Goal: Task Accomplishment & Management: Complete application form

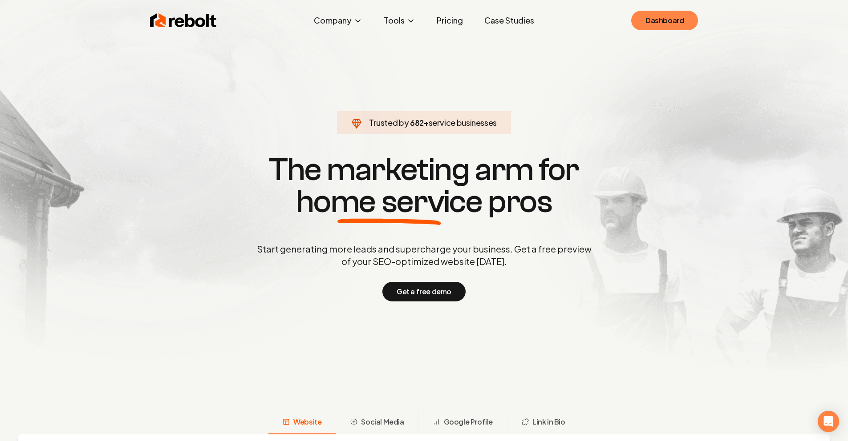
click at [641, 20] on link "Dashboard" at bounding box center [664, 21] width 67 height 20
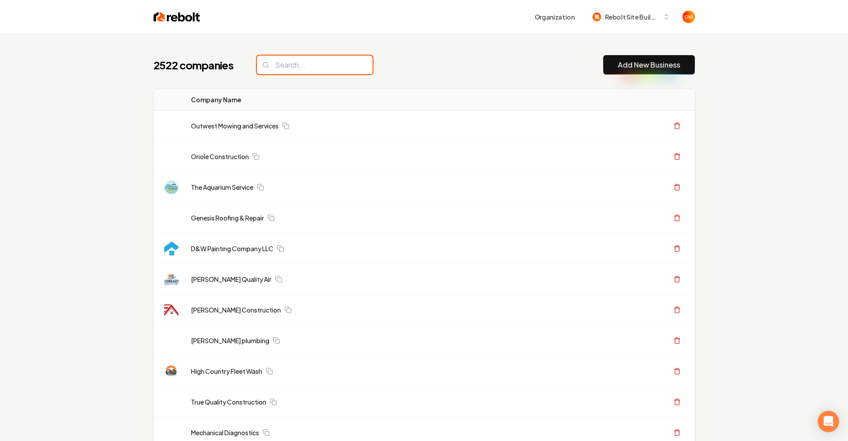
click at [303, 67] on input "search" at bounding box center [315, 65] width 116 height 19
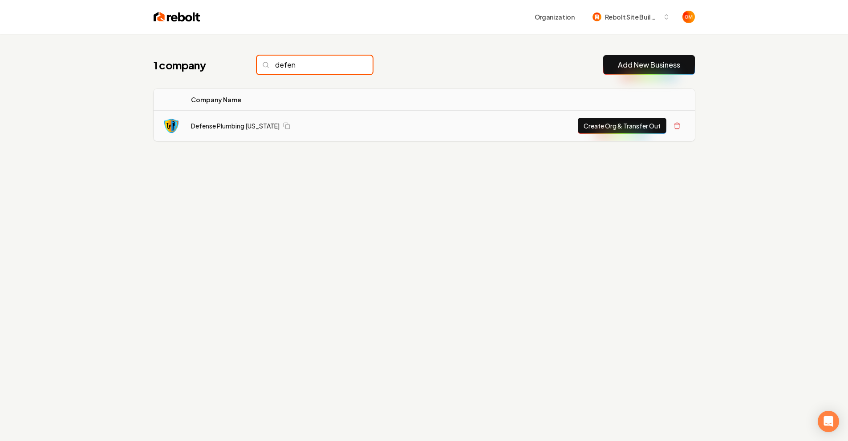
type input "defen"
click at [222, 129] on link "Defense Plumbing [US_STATE]" at bounding box center [235, 125] width 89 height 9
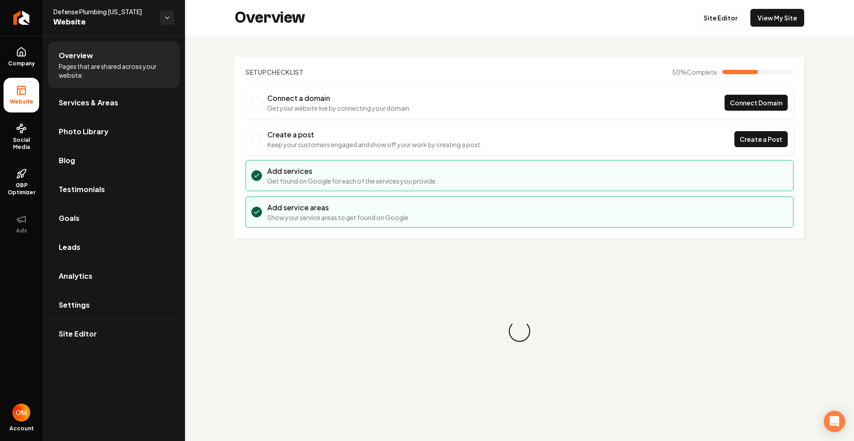
click at [787, 7] on div "Overview Site Editor View My Site" at bounding box center [519, 18] width 669 height 36
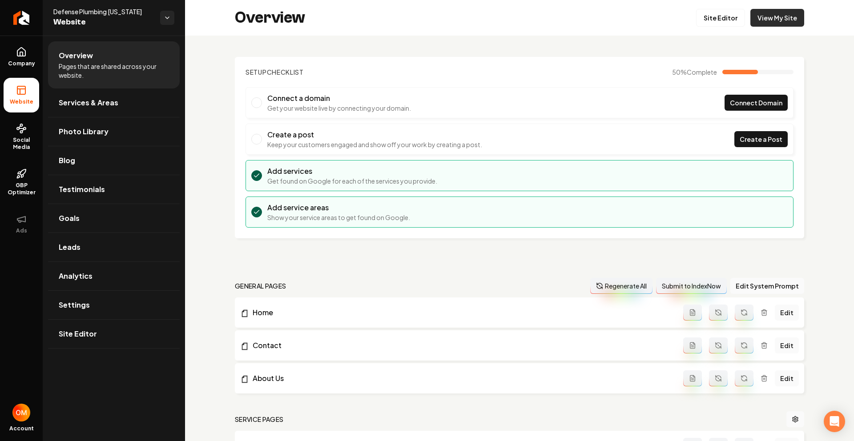
click at [784, 12] on link "View My Site" at bounding box center [778, 18] width 54 height 18
click at [21, 20] on icon "Return to dashboard" at bounding box center [21, 18] width 14 height 14
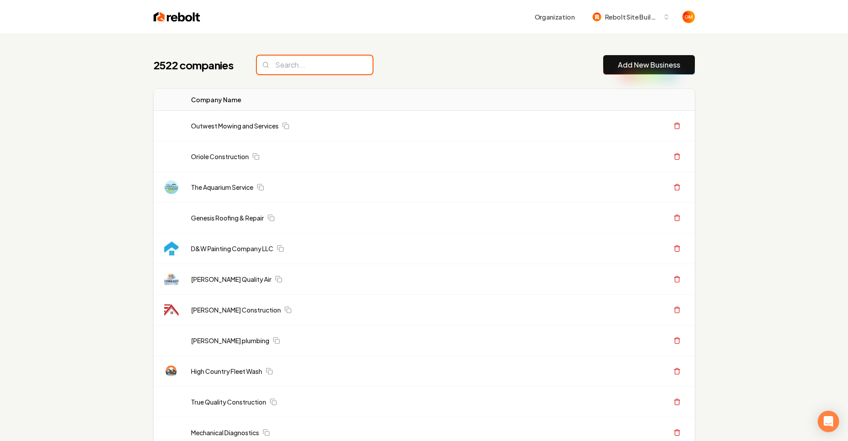
click at [308, 71] on input "search" at bounding box center [315, 65] width 116 height 19
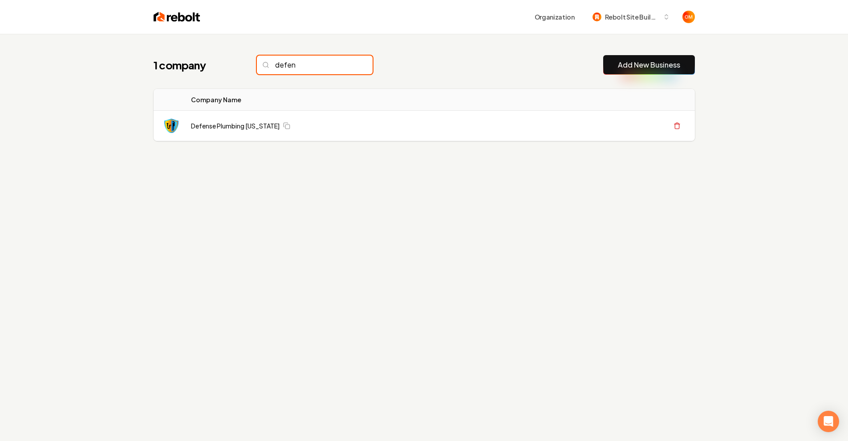
type input "defen"
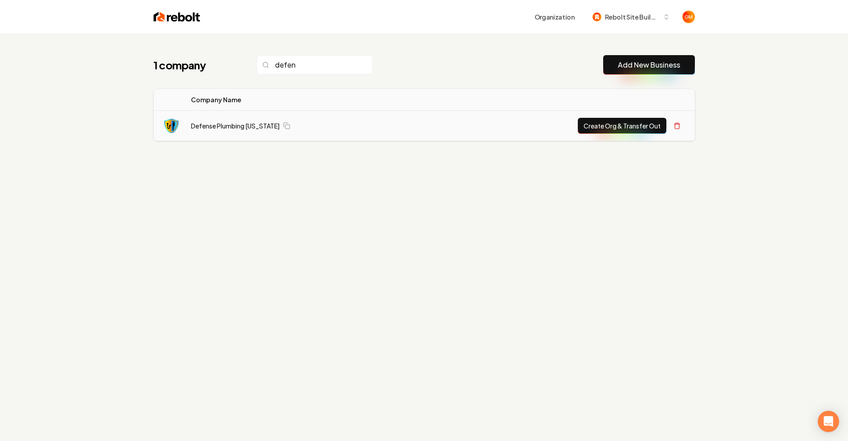
click at [619, 122] on button "Create Org & Transfer Out" at bounding box center [622, 126] width 89 height 16
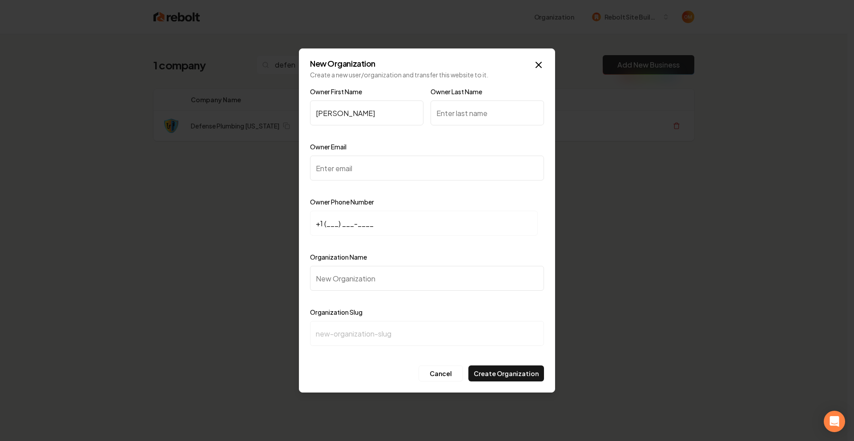
type input "[PERSON_NAME]"
click at [493, 119] on input "Owner Last Name" at bounding box center [487, 113] width 113 height 25
type input "[PERSON_NAME]"
click at [367, 174] on input "Owner Email" at bounding box center [427, 168] width 234 height 25
click at [374, 134] on div at bounding box center [366, 133] width 113 height 9
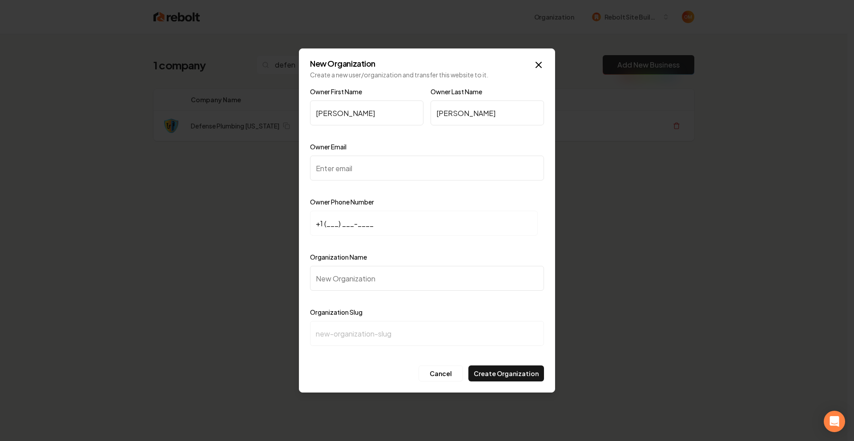
click at [375, 174] on input "Owner Email" at bounding box center [427, 168] width 234 height 25
click at [399, 141] on div "Owner Email" at bounding box center [427, 167] width 234 height 52
drag, startPoint x: 383, startPoint y: 172, endPoint x: 382, endPoint y: 165, distance: 6.7
click at [383, 171] on input "Owner Email" at bounding box center [427, 168] width 234 height 25
paste input "[PHONE_NUMBER]"
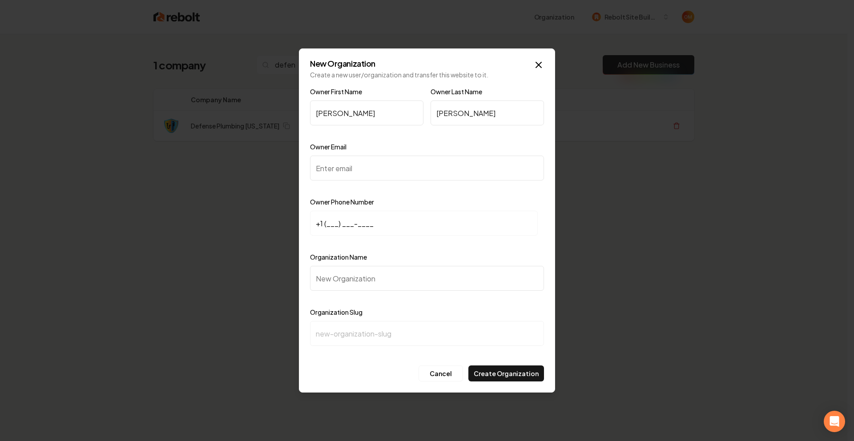
type input "[PHONE_NUMBER]"
drag, startPoint x: 391, startPoint y: 165, endPoint x: 305, endPoint y: 162, distance: 85.9
click at [305, 162] on div "New Organization Create a new user/organization and transfer this website to it…" at bounding box center [427, 221] width 256 height 344
type input "435237"
drag, startPoint x: 358, startPoint y: 165, endPoint x: 297, endPoint y: 167, distance: 61.0
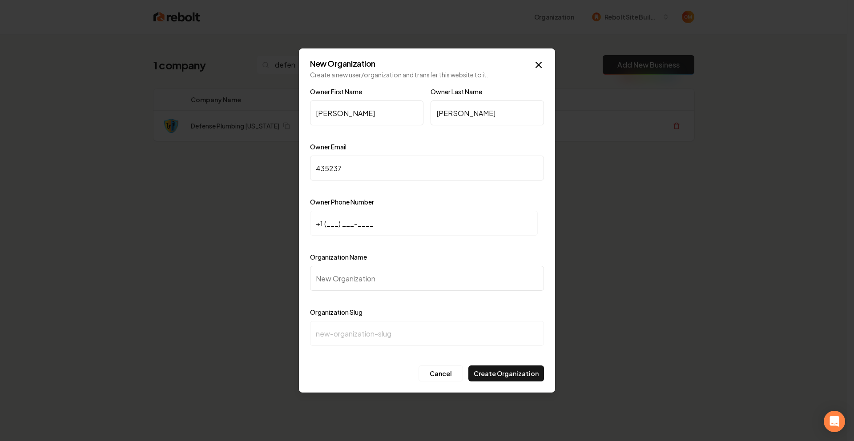
click at [297, 167] on body "Organization Rebolt Site Builder 1 company defen Add New Business Logo Company …" at bounding box center [424, 220] width 848 height 441
click at [330, 225] on input "+1 (___) ___-____" at bounding box center [424, 223] width 228 height 25
paste input "435) 237-4034"
type input "[PHONE_NUMBER]"
click at [377, 171] on input "Owner Email" at bounding box center [427, 168] width 234 height 25
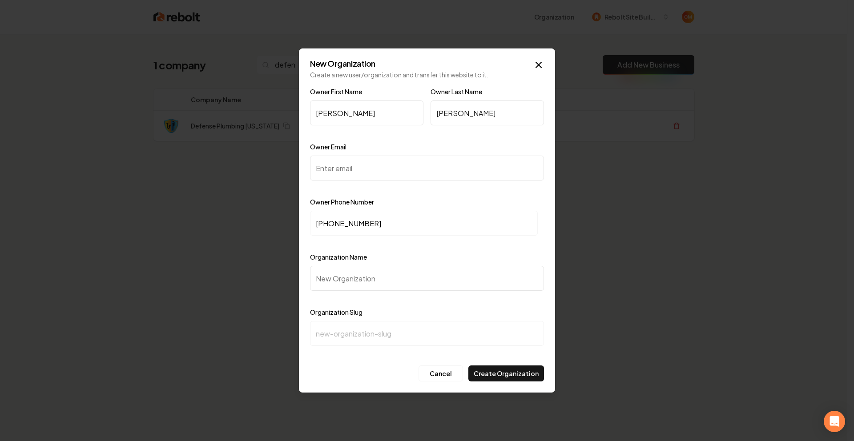
click at [342, 157] on input "Owner Email" at bounding box center [427, 168] width 234 height 25
paste input "[EMAIL_ADDRESS][DOMAIN_NAME]"
type input "[EMAIL_ADDRESS][DOMAIN_NAME]"
click at [366, 276] on input "Organization Name" at bounding box center [427, 278] width 234 height 25
type input "D"
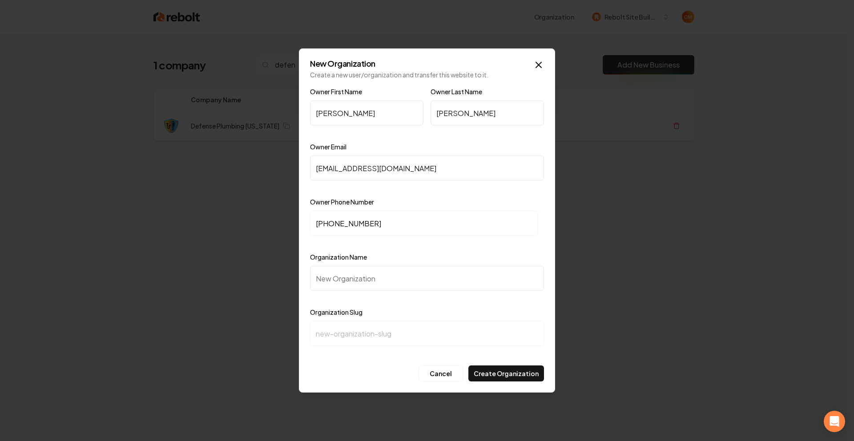
type input "d"
type input "De"
type input "de"
type input "Deg"
type input "deg"
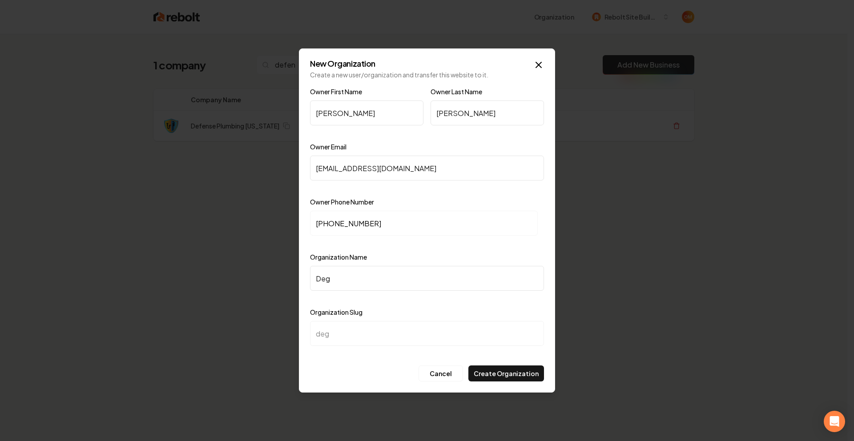
type input "De"
type input "de"
type input "Def"
type input "def"
type input "Defe"
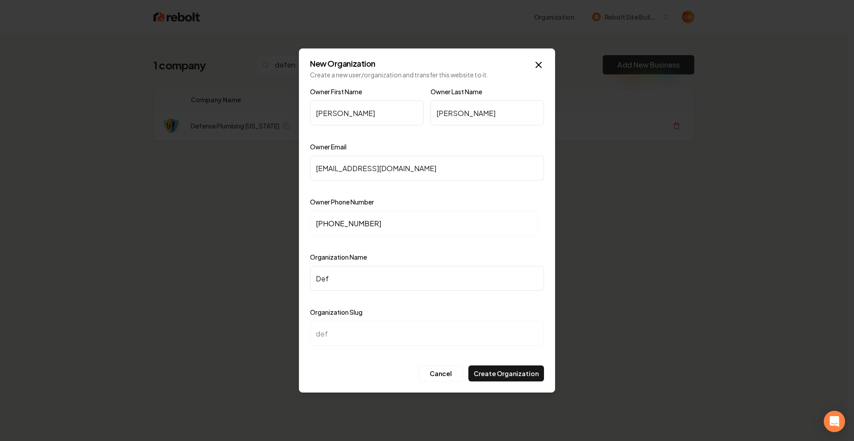
type input "defe"
type input "Defen"
type input "defen"
type input "Defens"
type input "defens"
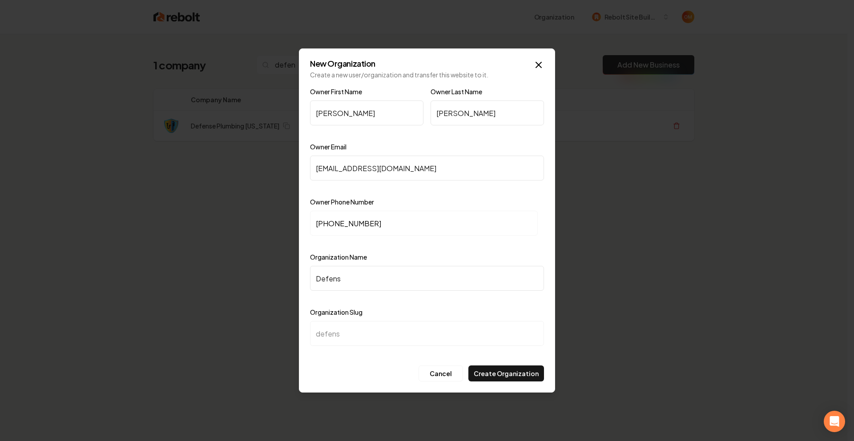
type input "Defense"
type input "defense"
type input "Defense P"
type input "defense-p"
type input "Defense Pl"
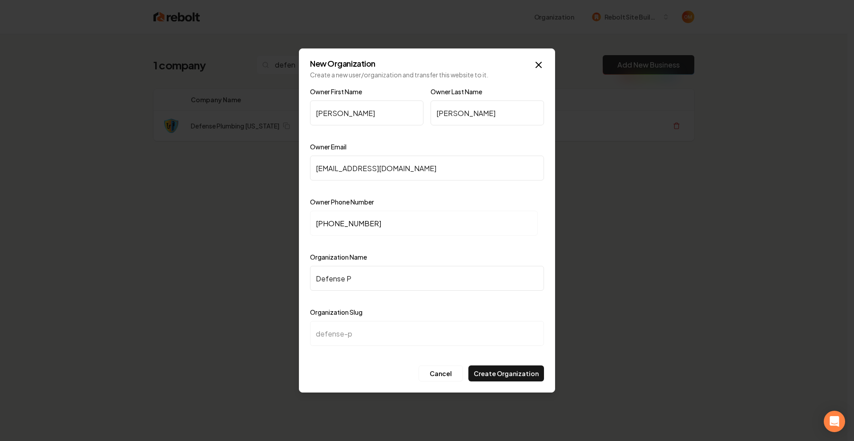
type input "defense-pl"
type input "Defense Pli"
type input "defense-pli"
type input "Defense Pl"
type input "defense-pl"
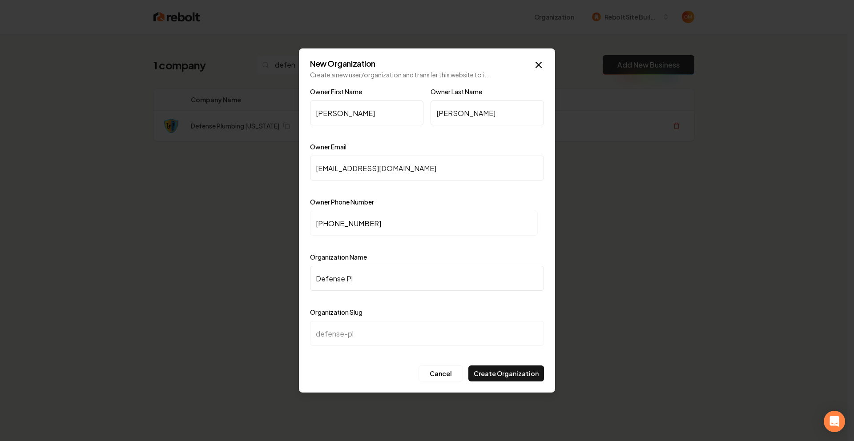
type input "Defense Plu"
type input "defense-plu"
type input "Defense Plum"
type input "defense-plum"
type input "Defense Plumb"
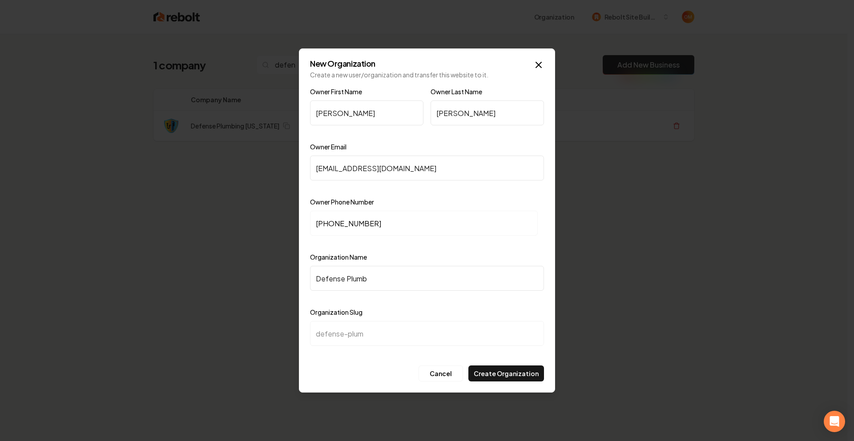
type input "defense-plumb"
type input "Defense Plumbi"
type input "defense-plumbi"
type input "Defense Plumbin"
type input "defense-plumbin"
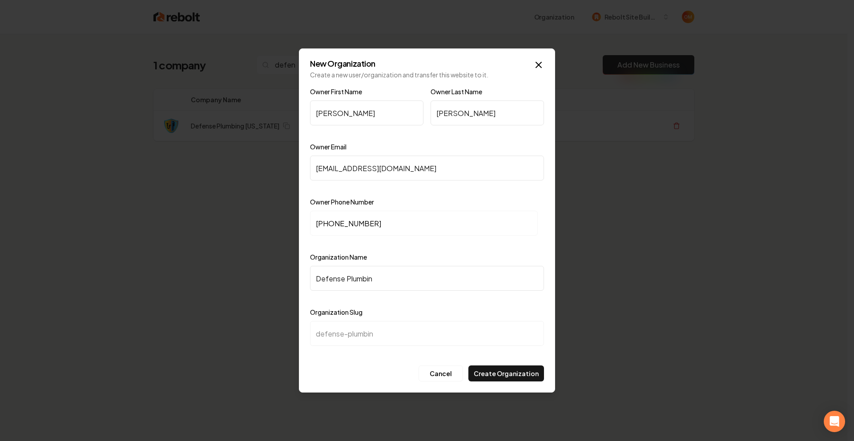
type input "Defense Plumbing"
type input "defense-plumbing"
type input "Defense Plumbin"
type input "defense-plumbin"
type input "Defense Plumbing"
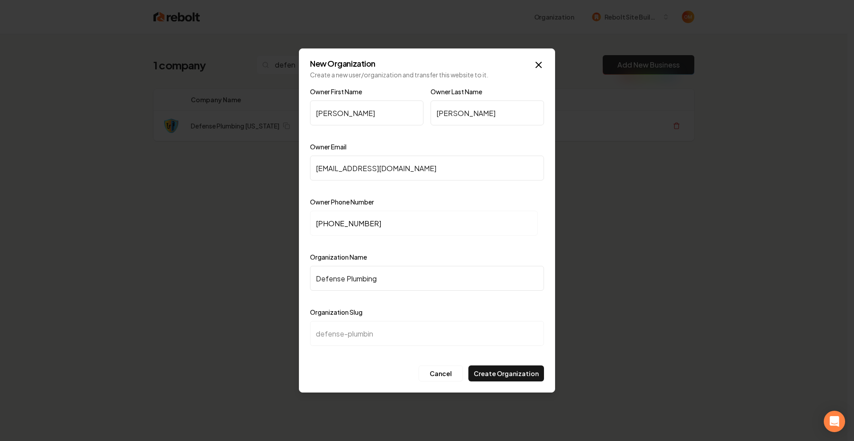
type input "defense-plumbing"
type input "Defense Plumbing U"
type input "defense-plumbing-u"
type input "Defense Plumbing Ut"
type input "defense-plumbing-ut"
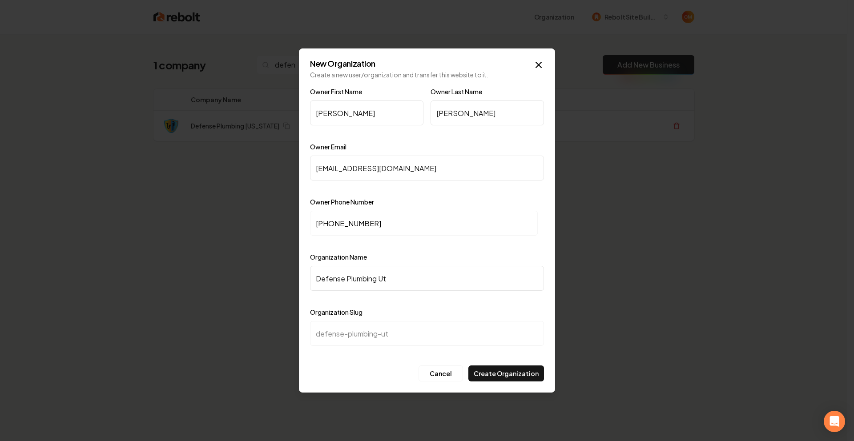
type input "Defense Plumbing Uta"
type input "defense-plumbing-uta"
type input "Defense Plumbing [US_STATE]"
type input "defense-plumbing-[US_STATE]"
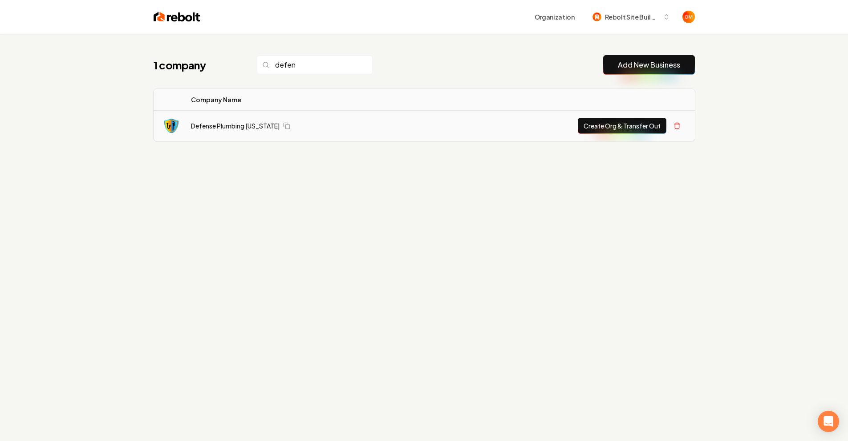
click at [638, 124] on button "Create Org & Transfer Out" at bounding box center [622, 126] width 89 height 16
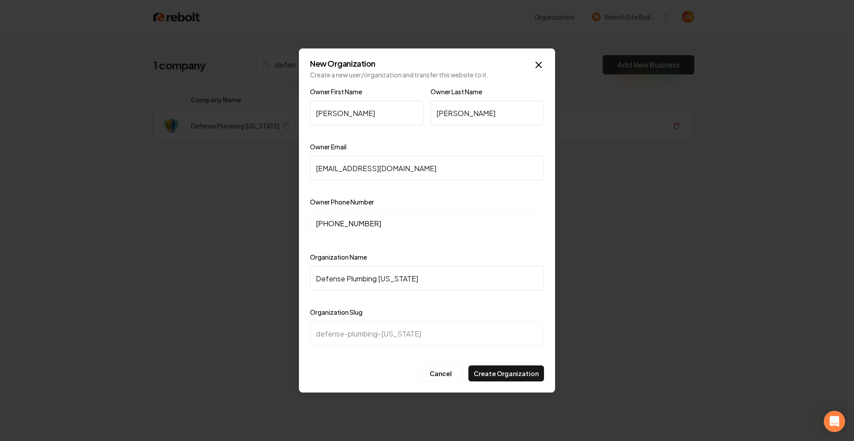
click at [426, 149] on div "Owner Email [EMAIL_ADDRESS][DOMAIN_NAME]" at bounding box center [427, 167] width 234 height 52
click at [430, 247] on div at bounding box center [427, 243] width 234 height 9
click at [438, 194] on div "Owner First Name [PERSON_NAME] Owner Last Name [PERSON_NAME] Owner Email [EMAIL…" at bounding box center [427, 224] width 234 height 276
click at [499, 372] on button "Create Organization" at bounding box center [507, 374] width 76 height 16
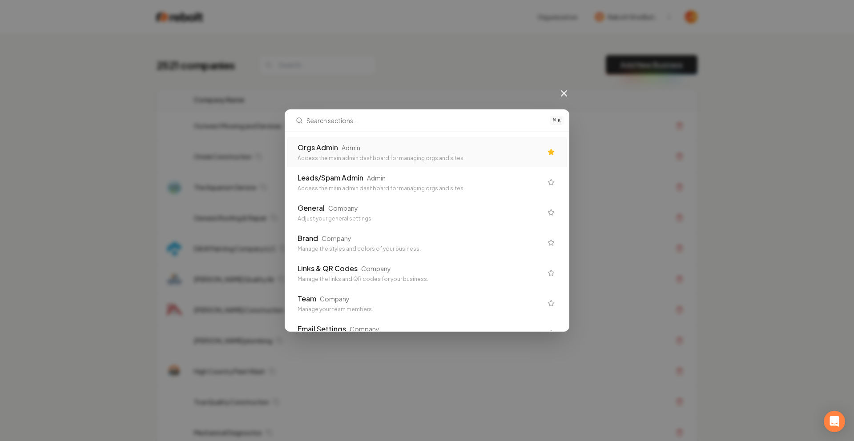
click at [379, 148] on div "Orgs Admin Admin" at bounding box center [420, 147] width 245 height 11
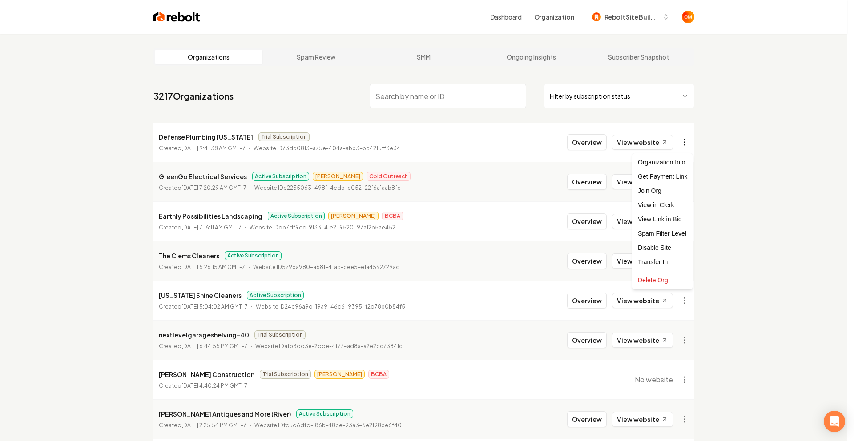
click at [681, 146] on html "Dashboard Organization Rebolt Site Builder Organizations Spam Review SMM Ongoin…" at bounding box center [427, 220] width 854 height 441
click at [669, 174] on div "Get Payment Link" at bounding box center [663, 177] width 57 height 14
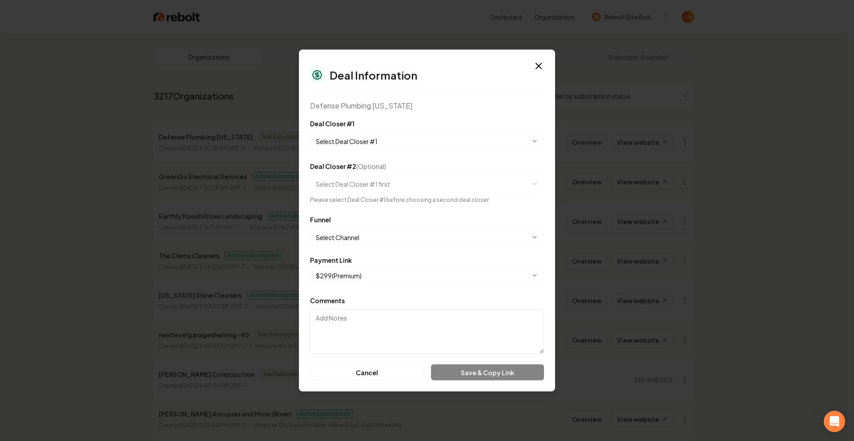
click at [379, 135] on body "Dashboard Organization Rebolt Site Builder Organizations Spam Review SMM Ongoin…" at bounding box center [424, 220] width 848 height 441
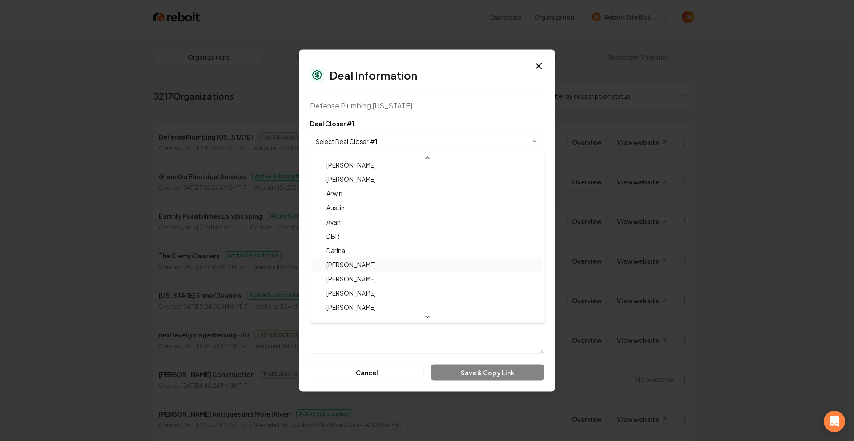
scroll to position [29, 0]
select select "**********"
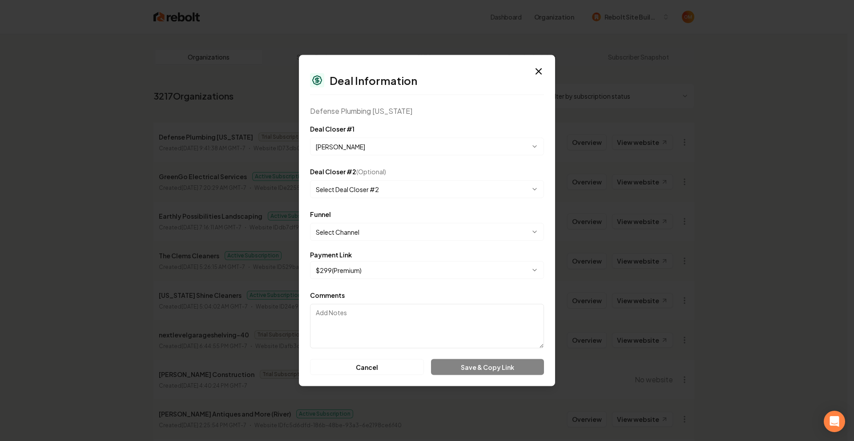
click at [446, 118] on div "**********" at bounding box center [427, 220] width 256 height 331
click at [386, 235] on body "Dashboard Organization Rebolt Site Builder Organizations Spam Review SMM Ongoin…" at bounding box center [424, 220] width 848 height 441
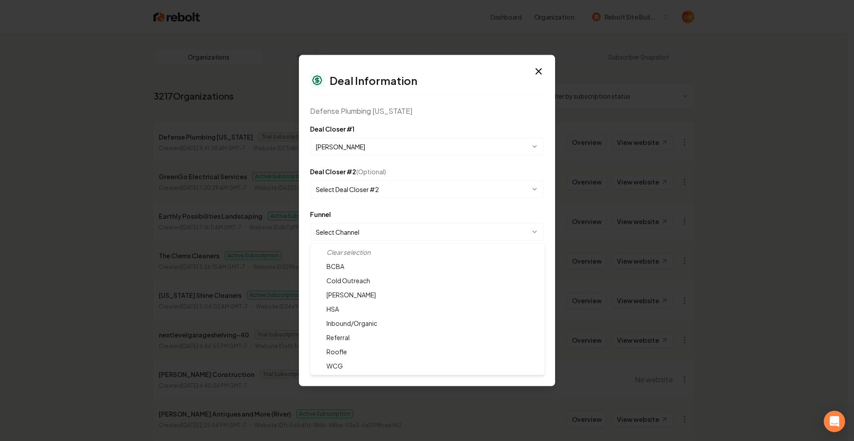
select select "**********"
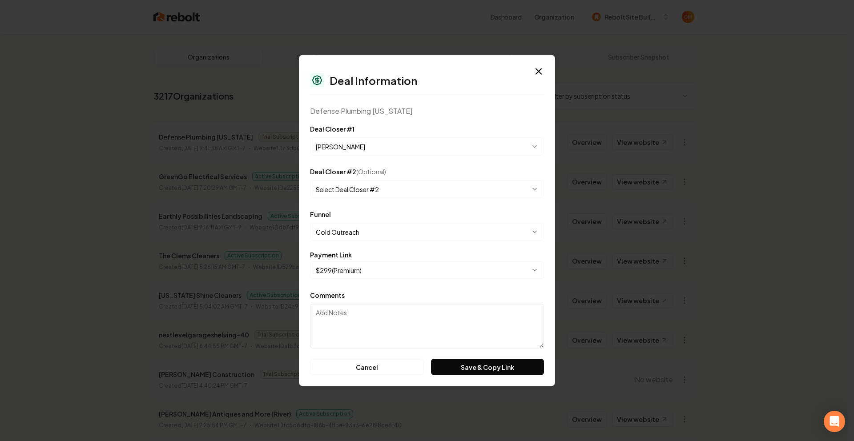
click at [440, 119] on div "**********" at bounding box center [427, 220] width 256 height 331
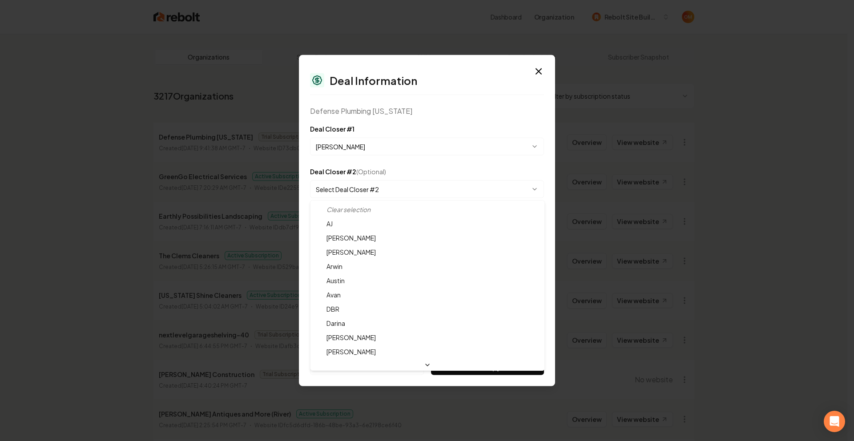
click at [401, 189] on body "Dashboard Organization Rebolt Site Builder Organizations Spam Review SMM Ongoin…" at bounding box center [424, 220] width 848 height 441
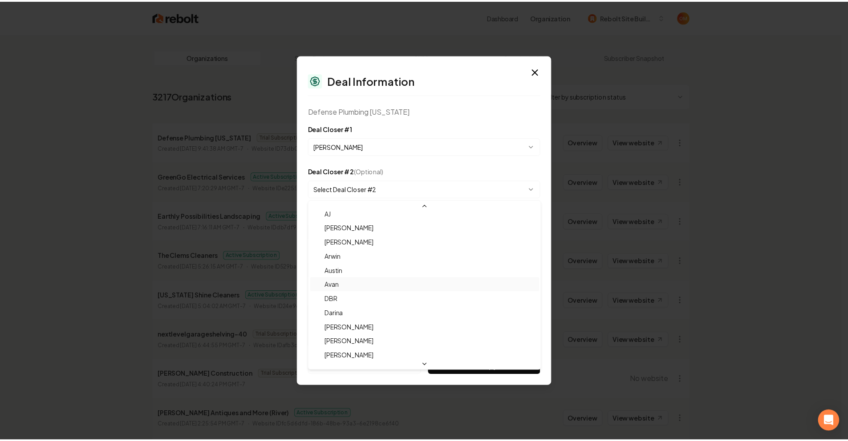
scroll to position [15, 0]
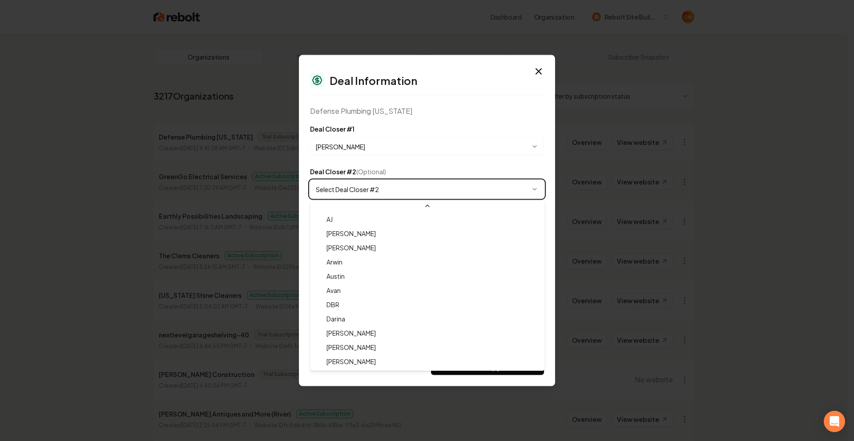
click at [463, 128] on body "Dashboard Organization Rebolt Site Builder Organizations Spam Review SMM Ongoin…" at bounding box center [424, 220] width 848 height 441
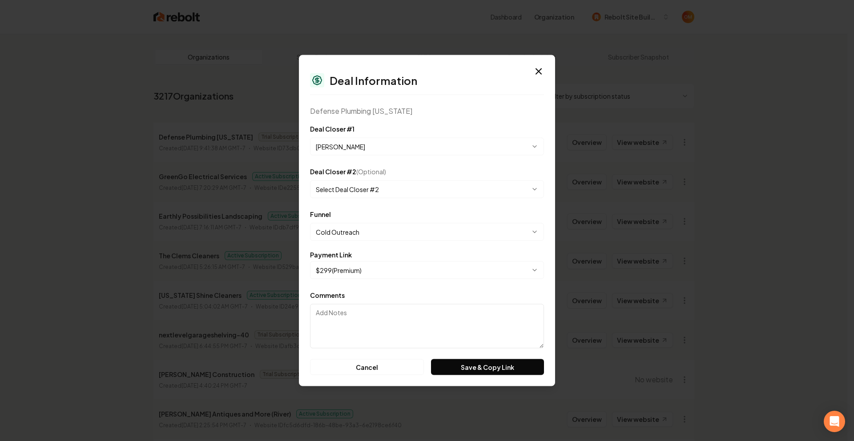
click at [371, 103] on div "**********" at bounding box center [427, 220] width 256 height 331
click at [433, 100] on div "**********" at bounding box center [427, 220] width 256 height 331
click at [490, 366] on button "Save & Copy Link" at bounding box center [487, 368] width 113 height 16
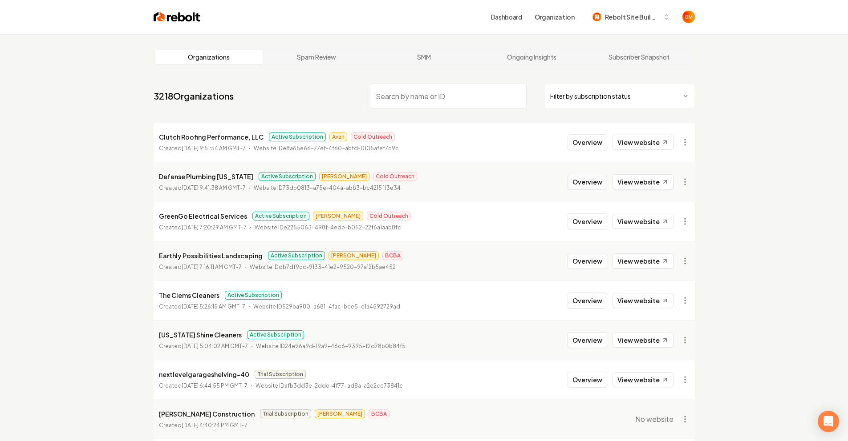
click at [589, 187] on button "Overview" at bounding box center [587, 182] width 40 height 16
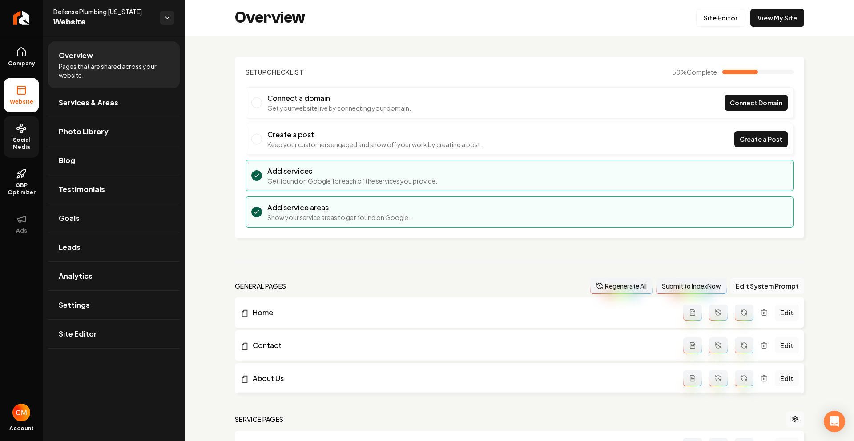
click at [23, 137] on span "Social Media" at bounding box center [22, 144] width 36 height 14
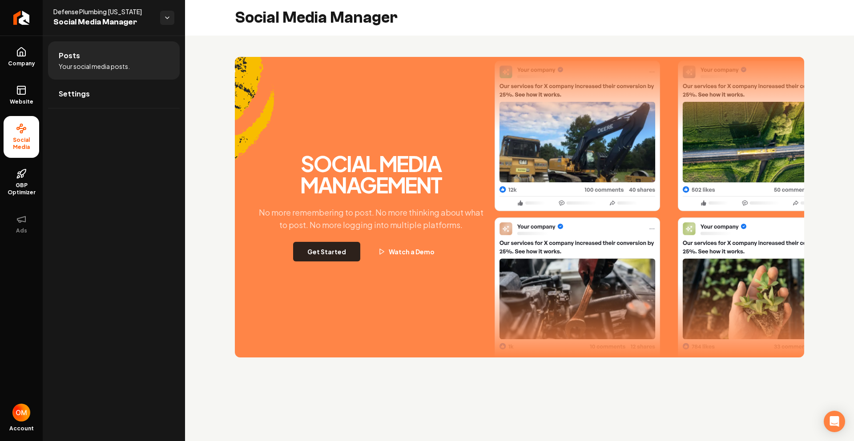
click at [330, 251] on button "Get Started" at bounding box center [326, 252] width 67 height 20
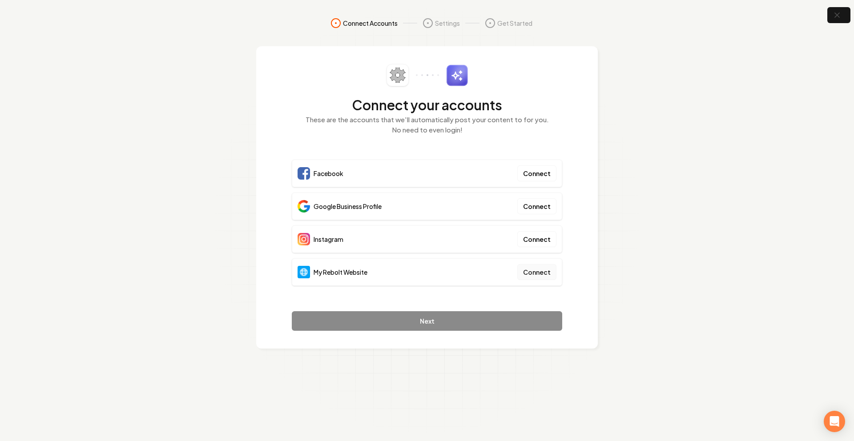
click at [549, 275] on button "Connect" at bounding box center [536, 272] width 39 height 16
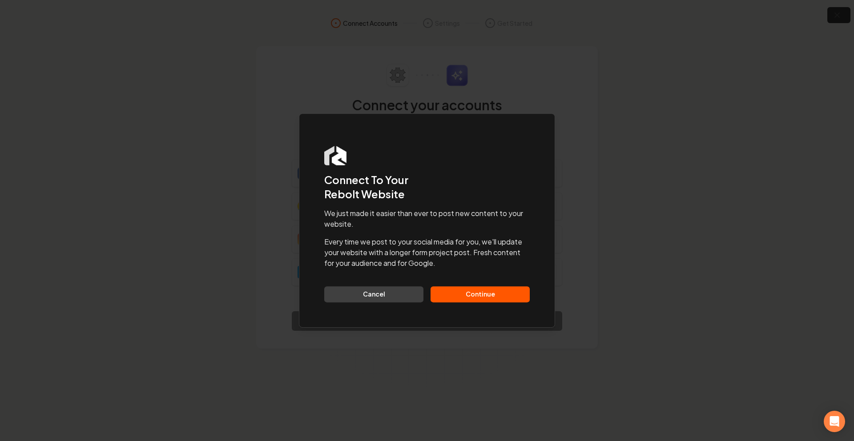
click at [500, 299] on button "Continue" at bounding box center [480, 295] width 99 height 16
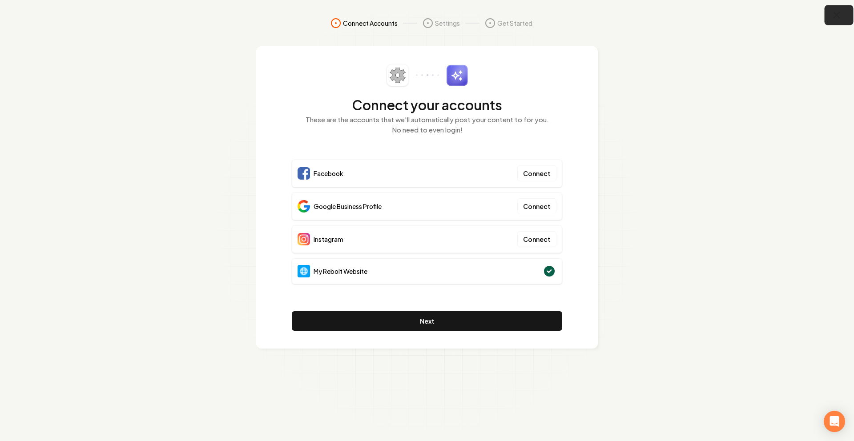
click at [840, 18] on icon "button" at bounding box center [837, 15] width 11 height 11
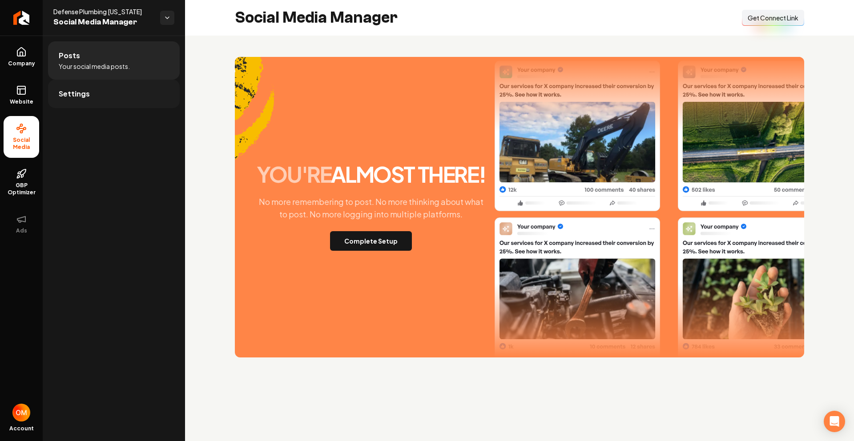
click at [73, 98] on span "Settings" at bounding box center [74, 94] width 31 height 11
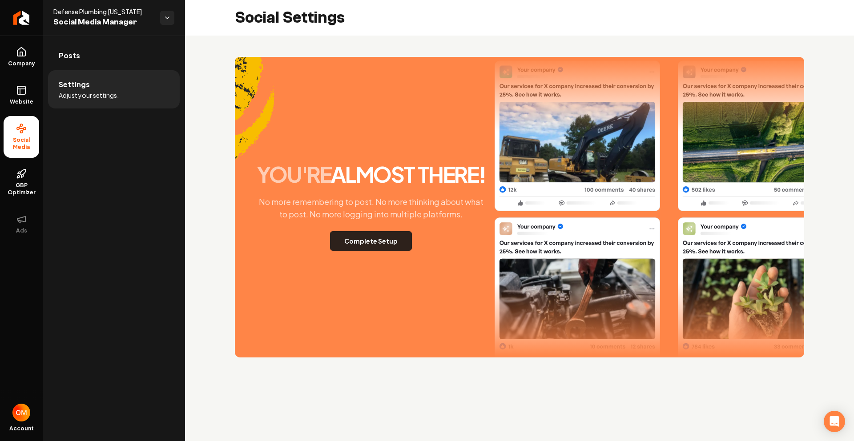
click at [372, 245] on button "Complete Setup" at bounding box center [371, 241] width 82 height 20
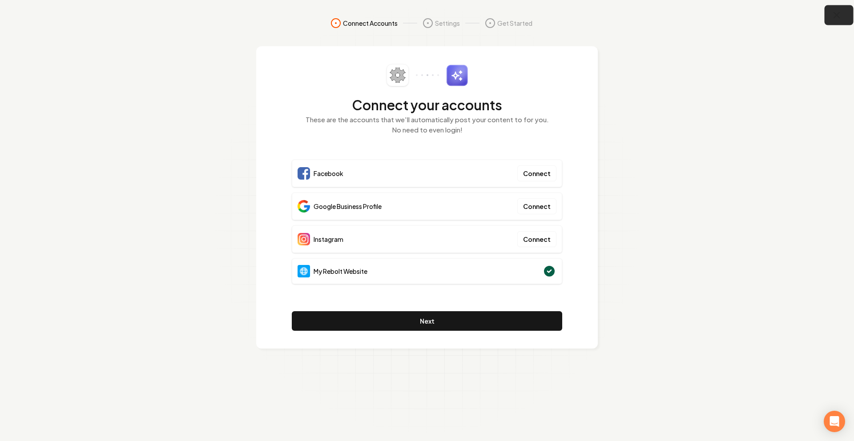
click at [828, 16] on button "button" at bounding box center [839, 15] width 29 height 20
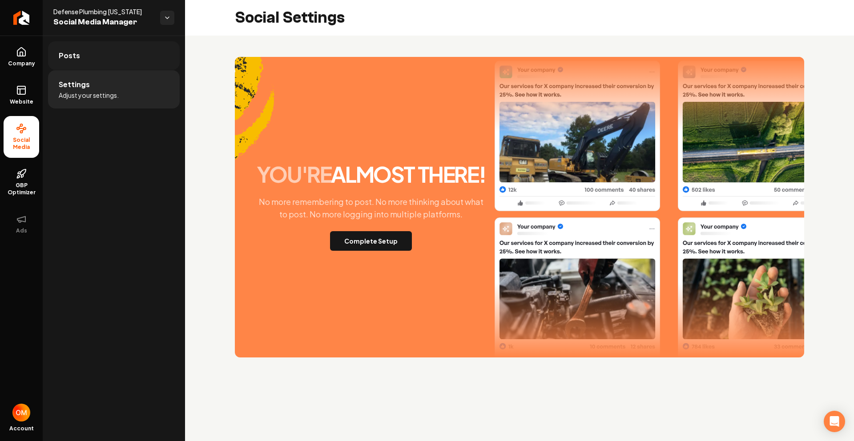
click at [97, 61] on link "Posts" at bounding box center [114, 55] width 132 height 28
click at [78, 89] on span "Settings" at bounding box center [74, 94] width 31 height 11
click at [77, 54] on span "Posts" at bounding box center [69, 55] width 21 height 11
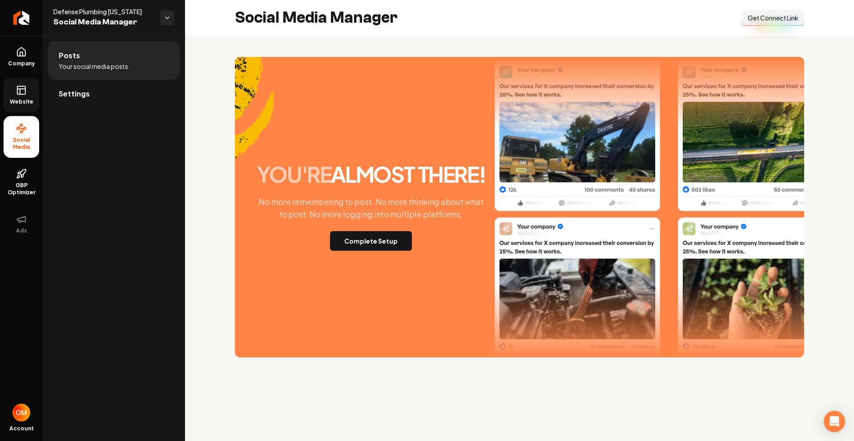
click at [17, 93] on icon at bounding box center [21, 90] width 11 height 11
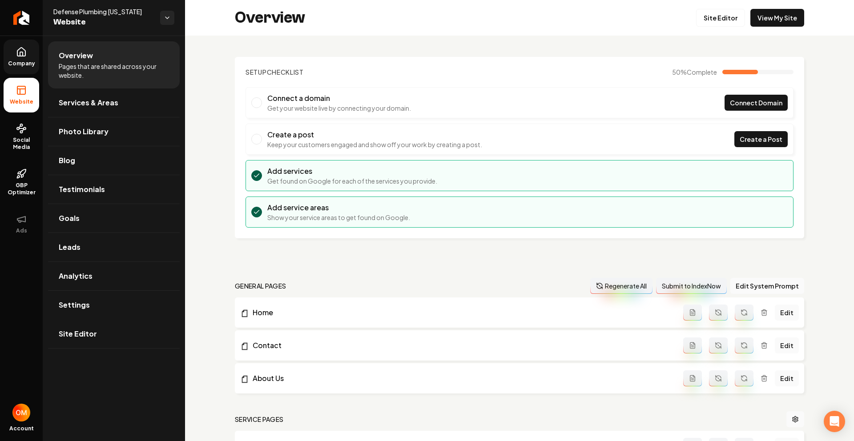
click at [17, 58] on link "Company" at bounding box center [22, 57] width 36 height 35
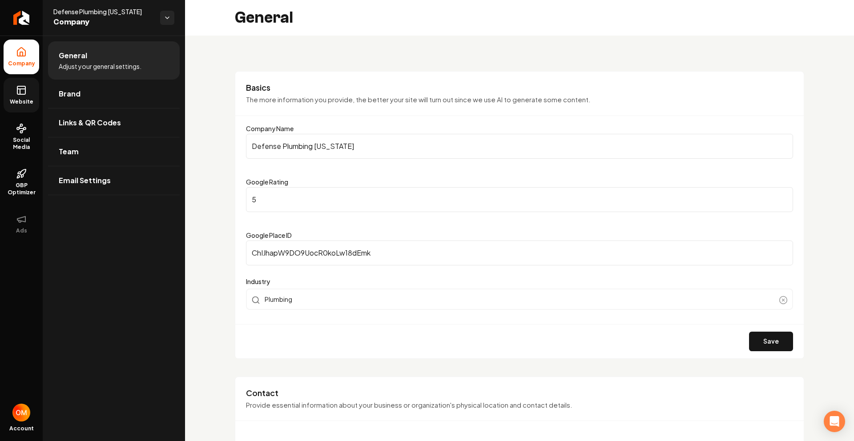
click at [12, 98] on span "Website" at bounding box center [21, 101] width 31 height 7
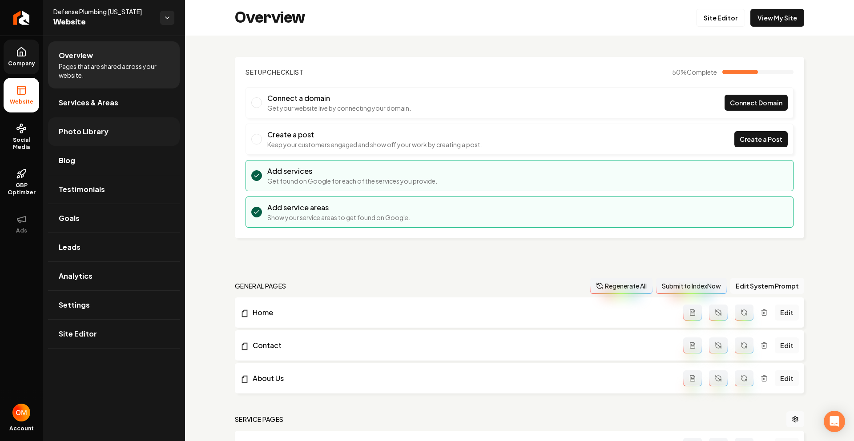
click at [102, 125] on link "Photo Library" at bounding box center [114, 131] width 132 height 28
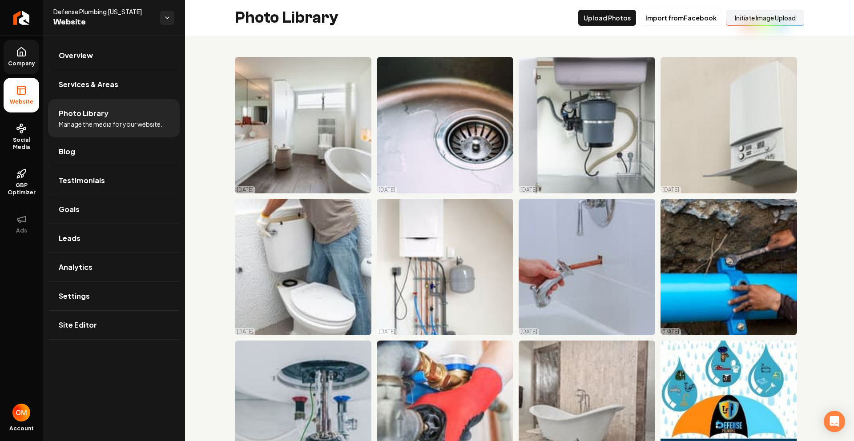
click at [744, 14] on button "Initiate Image Upload" at bounding box center [765, 18] width 78 height 16
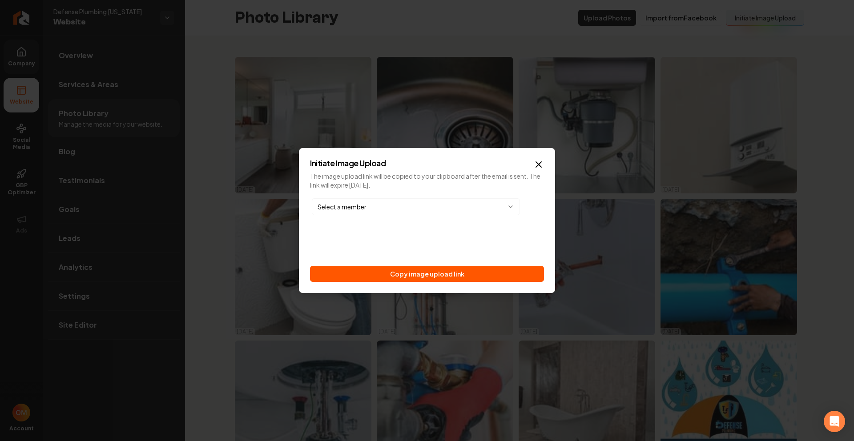
click at [381, 206] on body "Company Website Social Media GBP Optimizer Ads Account Defense Plumbing Utah We…" at bounding box center [427, 220] width 854 height 441
click at [405, 234] on div "airbornejensen@yahoo.com Send image upload email and copy link" at bounding box center [427, 239] width 234 height 85
click at [474, 272] on button "Send image upload email and copy link" at bounding box center [427, 274] width 234 height 16
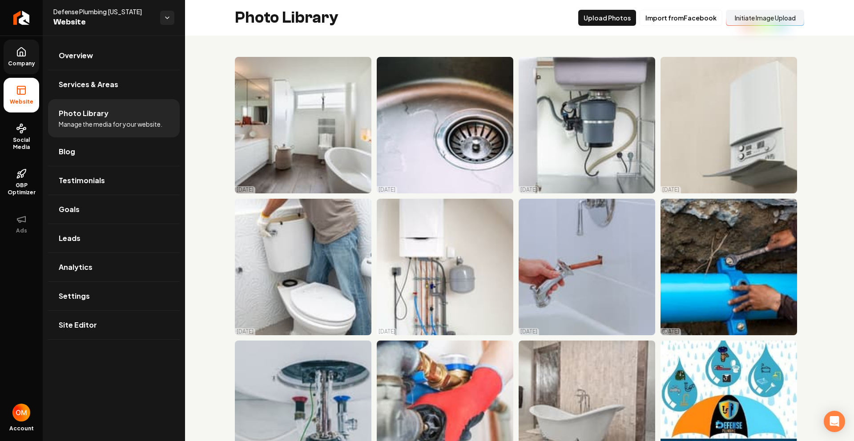
click at [20, 63] on span "Company" at bounding box center [21, 63] width 34 height 7
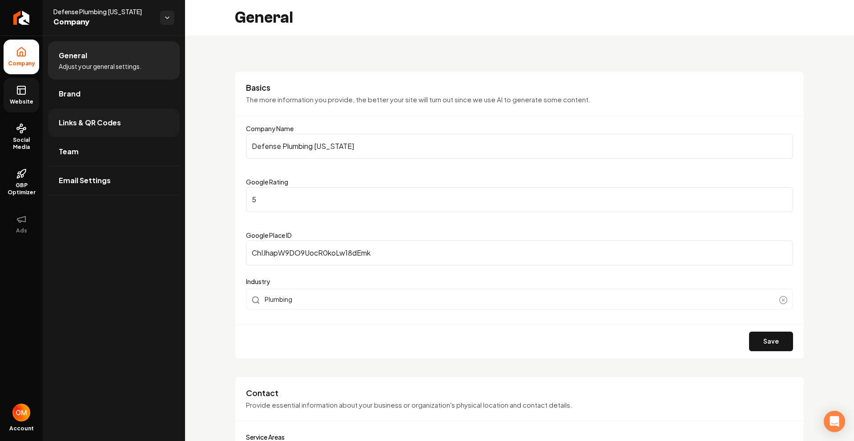
click at [107, 117] on span "Links & QR Codes" at bounding box center [90, 122] width 62 height 11
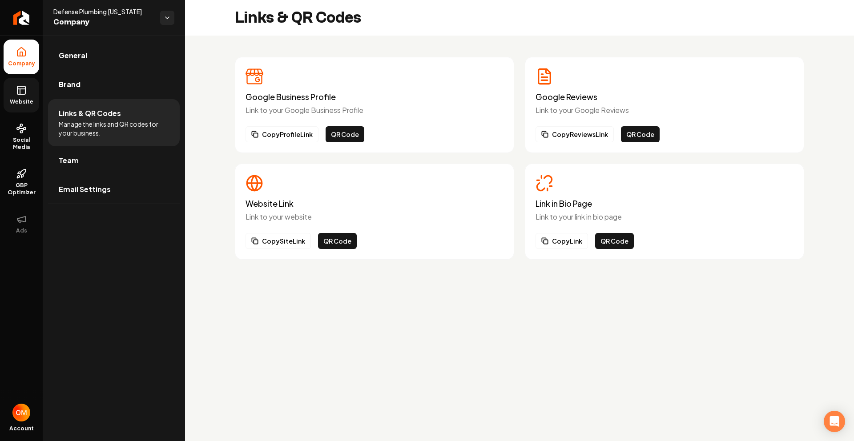
click at [25, 85] on icon at bounding box center [21, 90] width 11 height 11
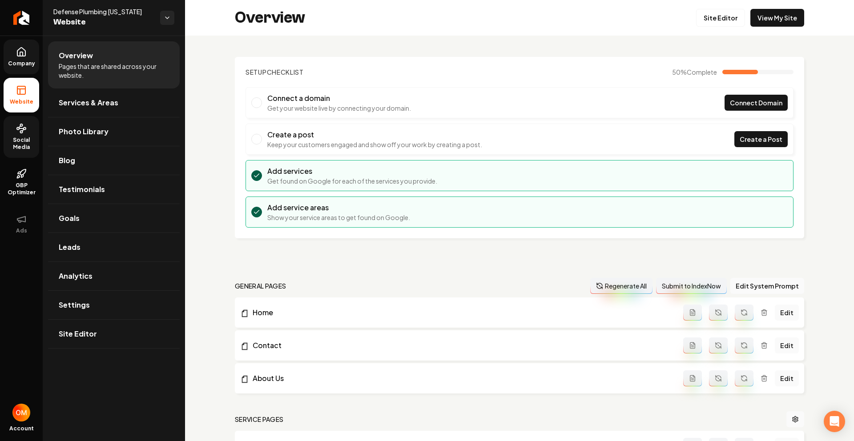
click at [18, 140] on span "Social Media" at bounding box center [22, 144] width 36 height 14
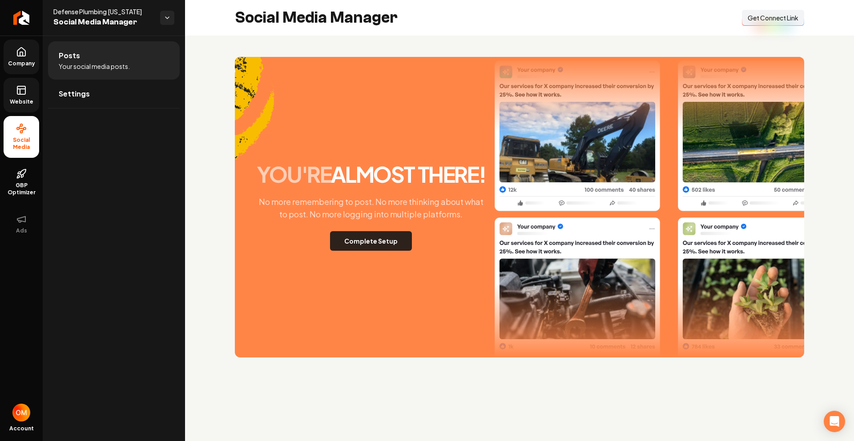
click at [382, 241] on button "Complete Setup" at bounding box center [371, 241] width 82 height 20
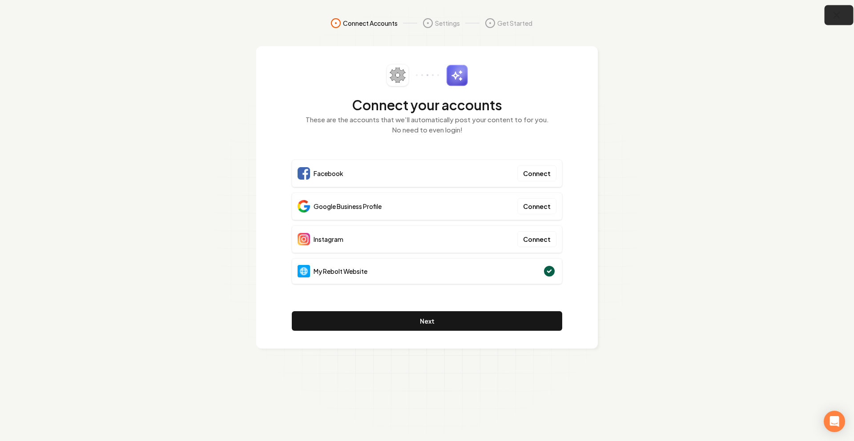
click at [833, 16] on icon "button" at bounding box center [837, 15] width 11 height 11
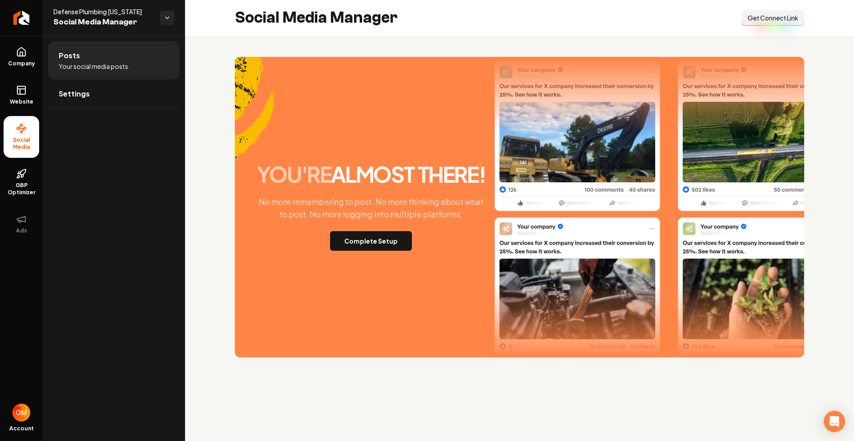
click at [784, 22] on span "Get Connect Link" at bounding box center [773, 17] width 51 height 9
